Goal: Task Accomplishment & Management: Manage account settings

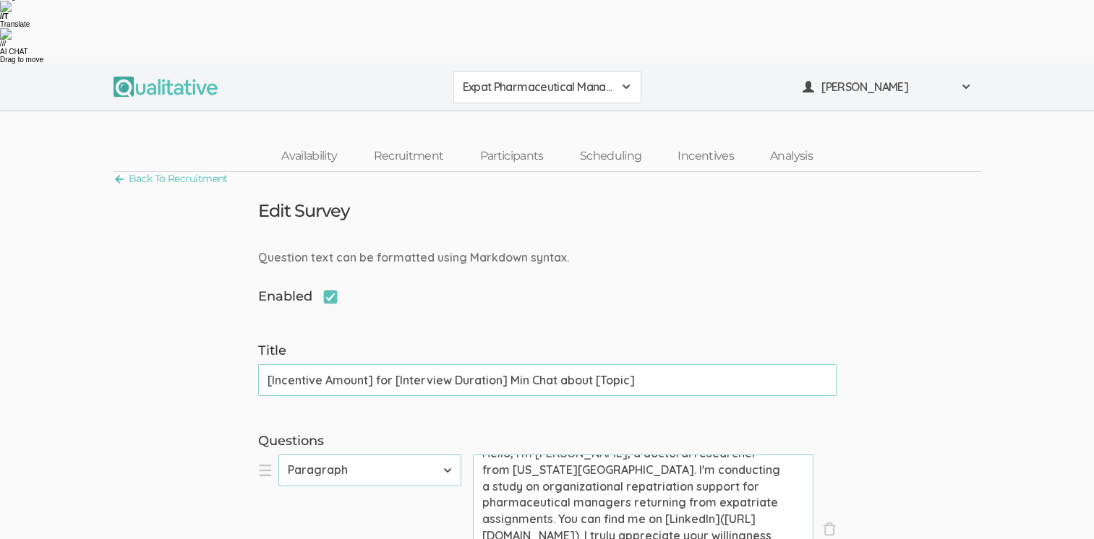
scroll to position [30, 0]
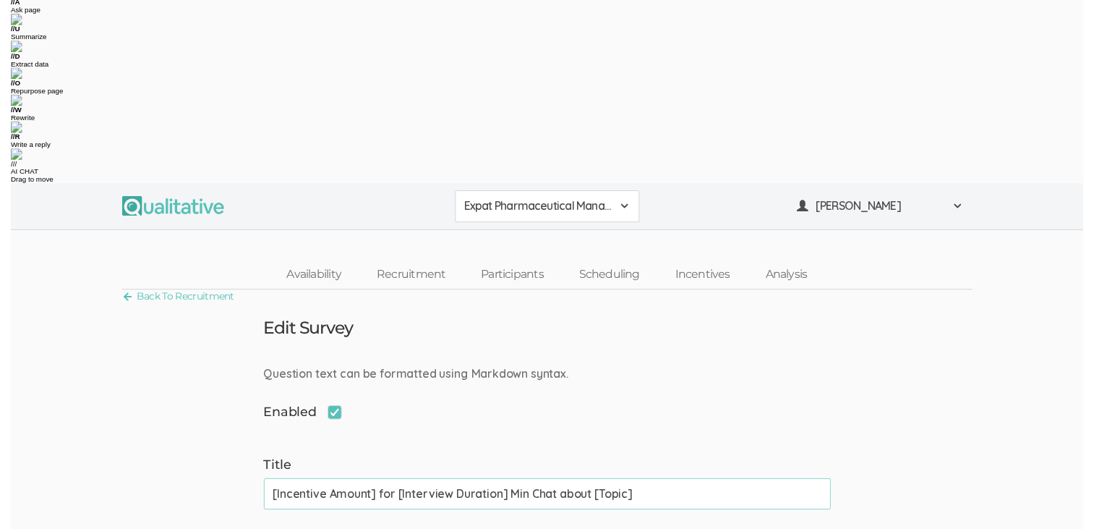
scroll to position [0, 0]
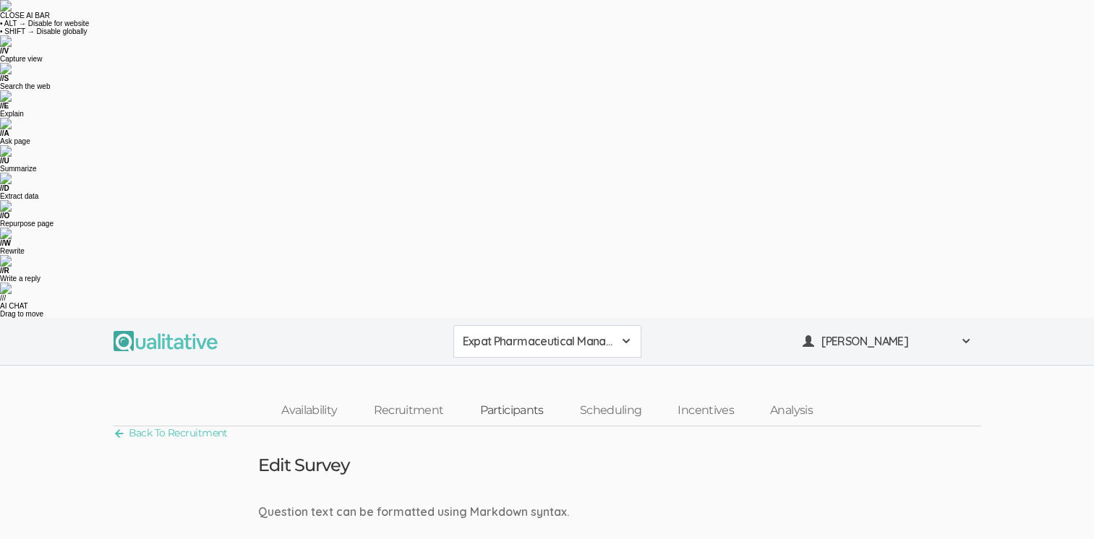
click at [509, 396] on link "Participants" at bounding box center [511, 411] width 100 height 31
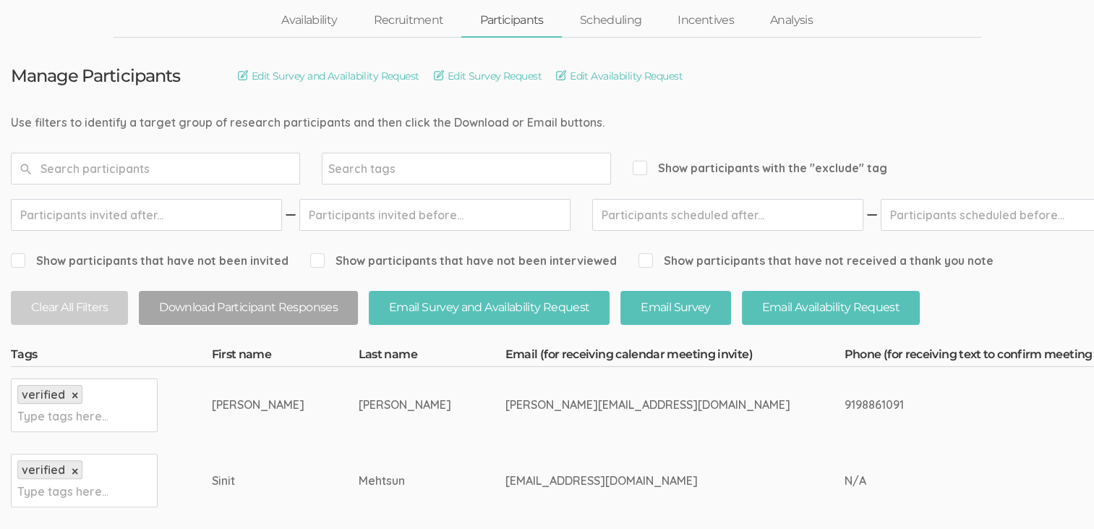
scroll to position [289, 0]
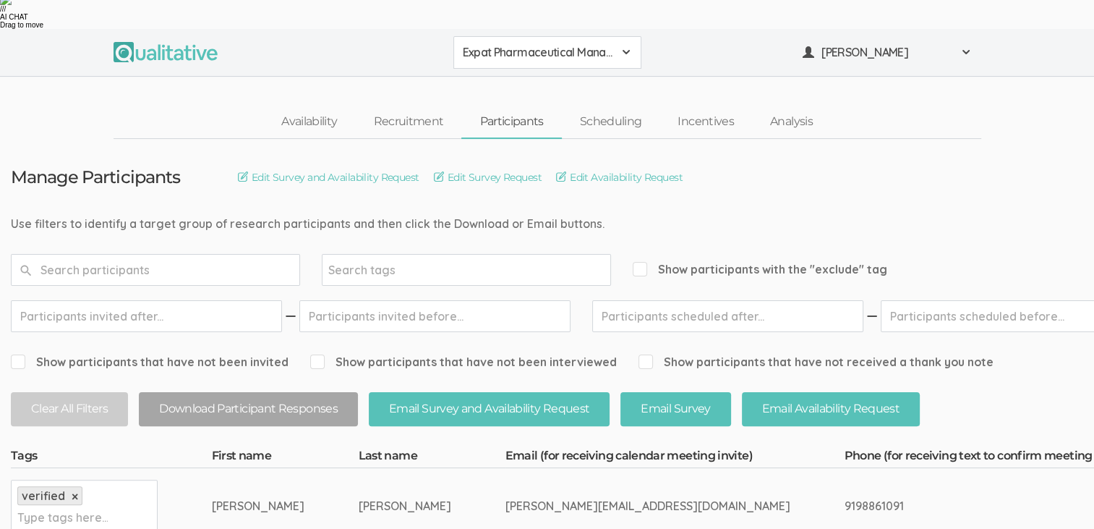
drag, startPoint x: 661, startPoint y: 189, endPoint x: 474, endPoint y: 194, distance: 187.4
drag, startPoint x: 474, startPoint y: 194, endPoint x: 556, endPoint y: 187, distance: 82.8
copy tr "[PERSON_NAME][EMAIL_ADDRESS][DOMAIN_NAME]"
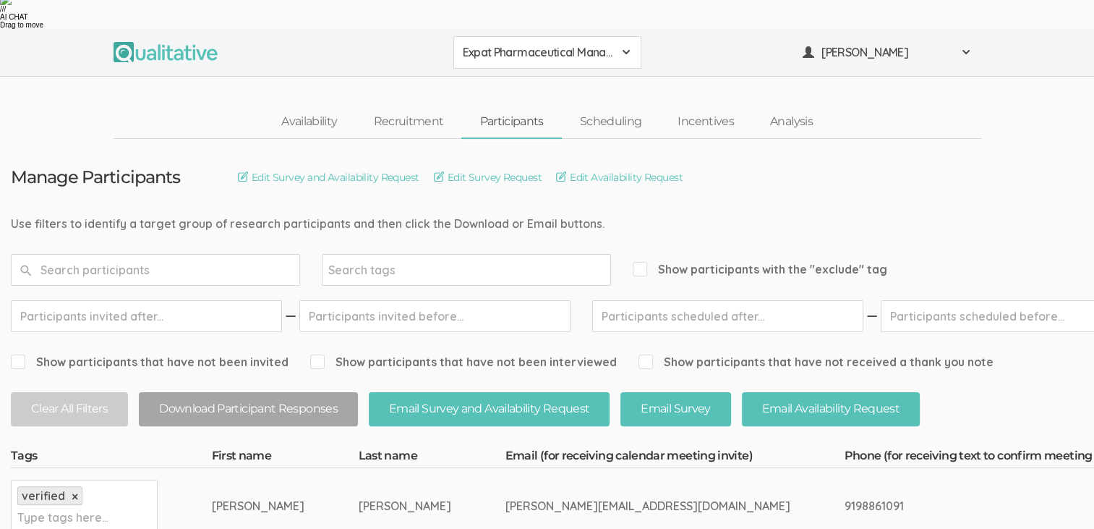
click at [307, 468] on td "[PERSON_NAME]" at bounding box center [285, 506] width 147 height 76
click at [316, 468] on td "[PERSON_NAME]" at bounding box center [285, 506] width 147 height 76
drag, startPoint x: 325, startPoint y: 187, endPoint x: 208, endPoint y: 192, distance: 117.3
drag, startPoint x: 208, startPoint y: 192, endPoint x: 278, endPoint y: 184, distance: 71.3
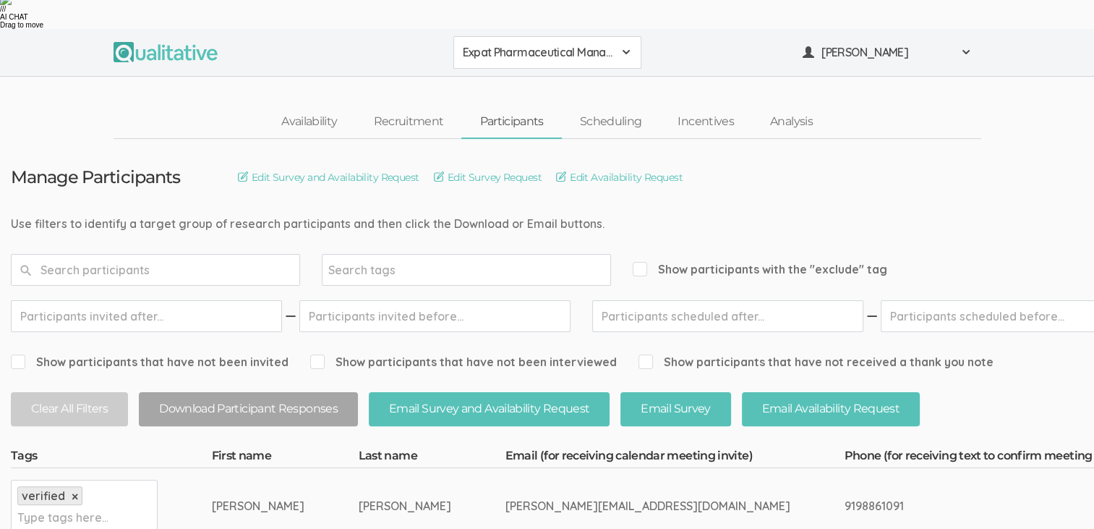
copy tr "Type tags here... [PERSON_NAME]"
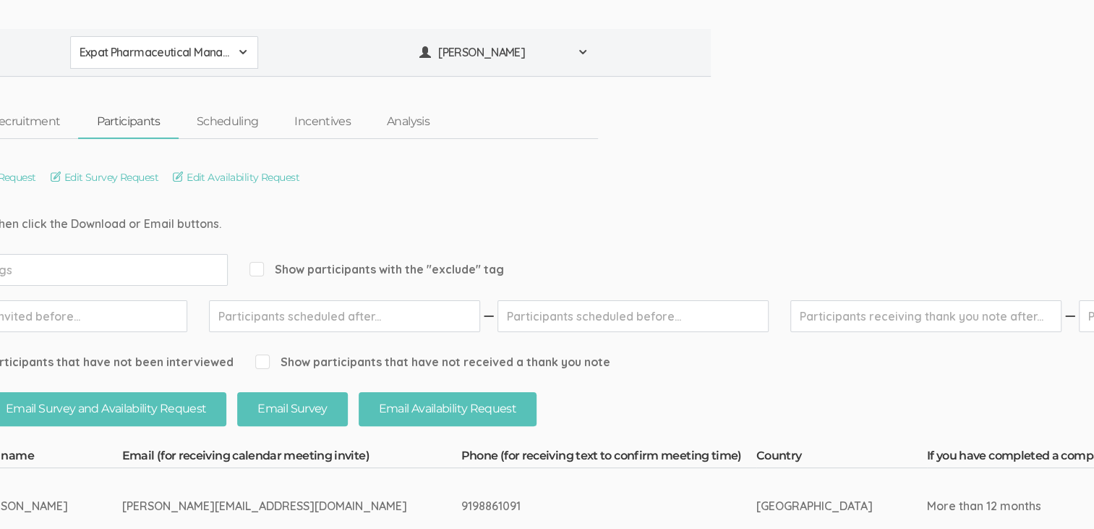
scroll to position [289, 676]
